Goal: Information Seeking & Learning: Learn about a topic

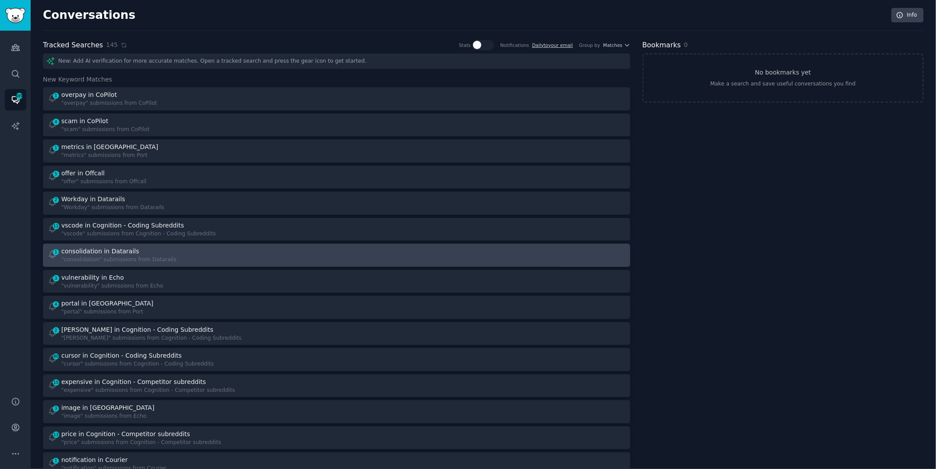
click at [129, 249] on div "consolidation in Datarails" at bounding box center [100, 251] width 78 height 9
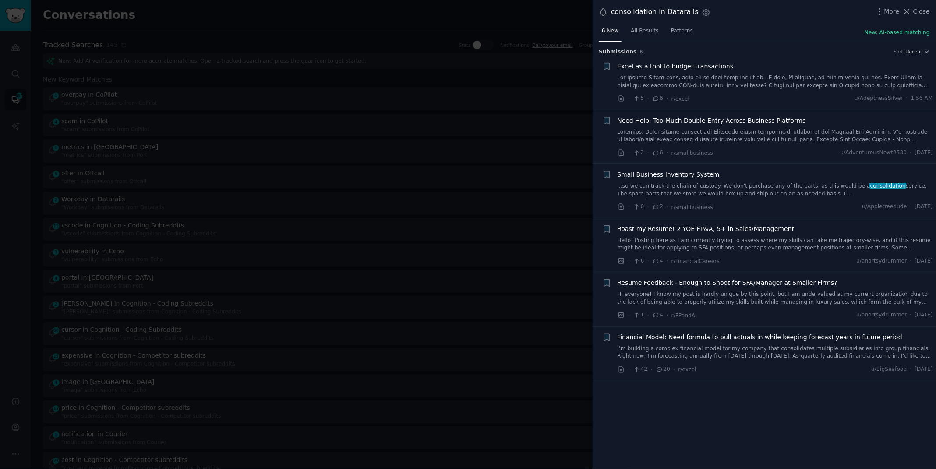
click at [502, 37] on div at bounding box center [468, 234] width 936 height 469
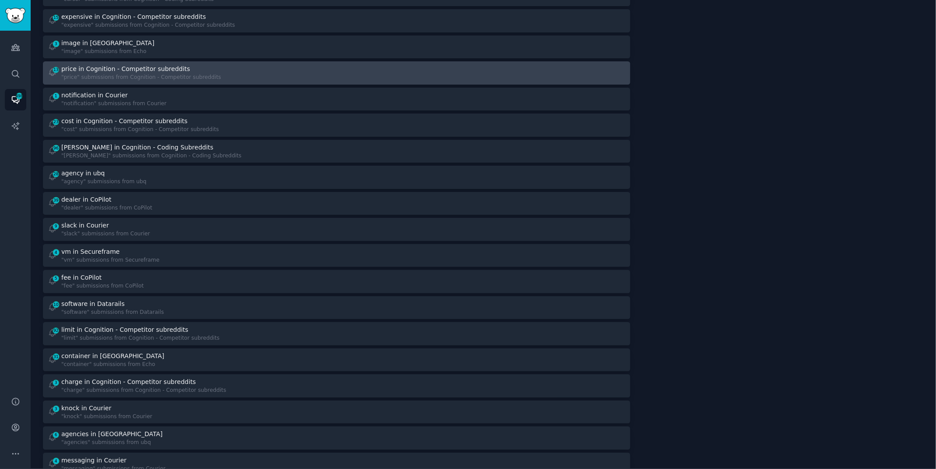
scroll to position [389, 0]
